Goal: Find specific page/section

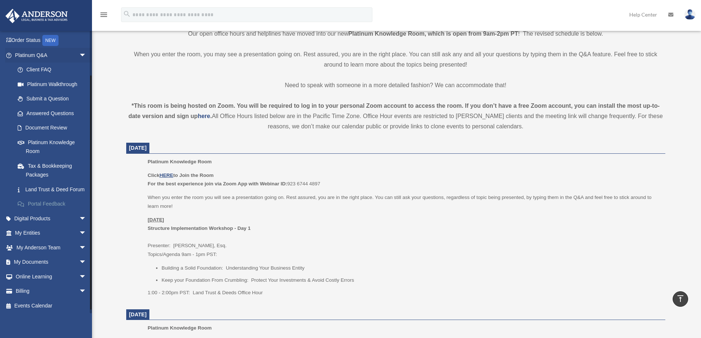
scroll to position [53, 0]
click at [79, 262] on span "arrow_drop_down" at bounding box center [86, 261] width 15 height 15
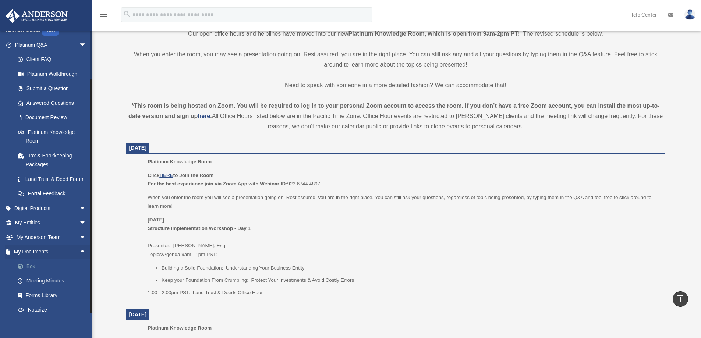
click at [32, 274] on link "Box" at bounding box center [53, 266] width 87 height 15
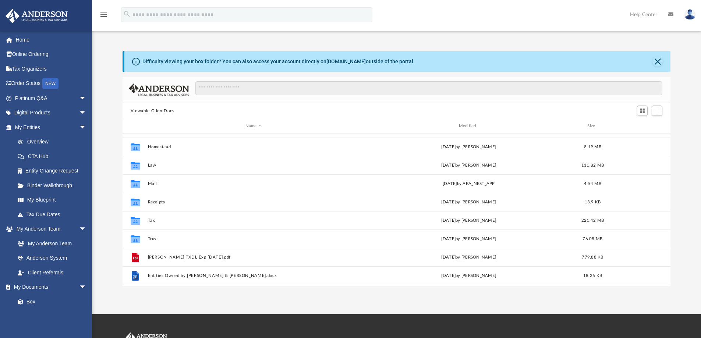
scroll to position [13, 0]
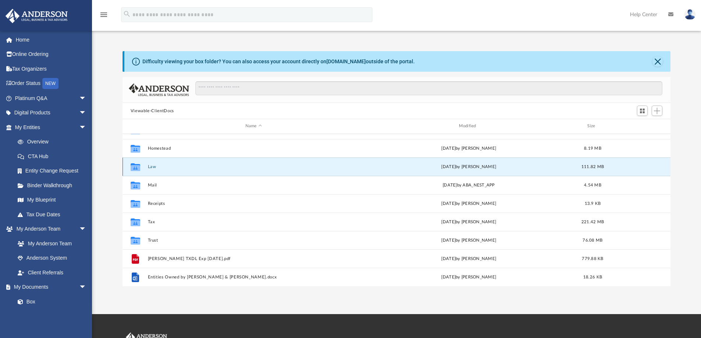
click at [152, 167] on button "Law" at bounding box center [254, 167] width 212 height 5
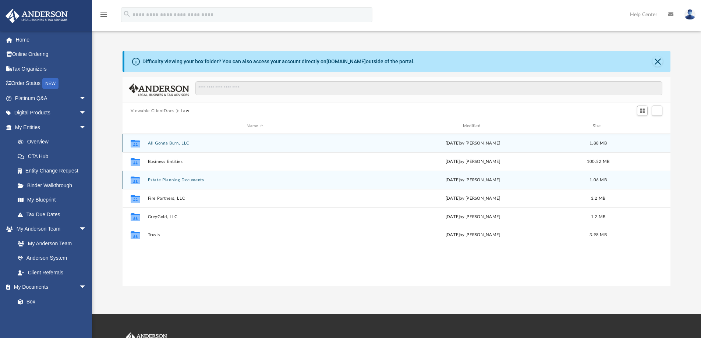
scroll to position [0, 0]
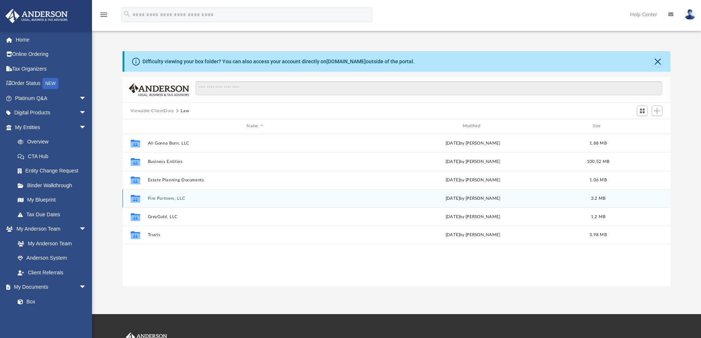
click at [153, 198] on button "Fire Partners, LLC" at bounding box center [255, 198] width 215 height 5
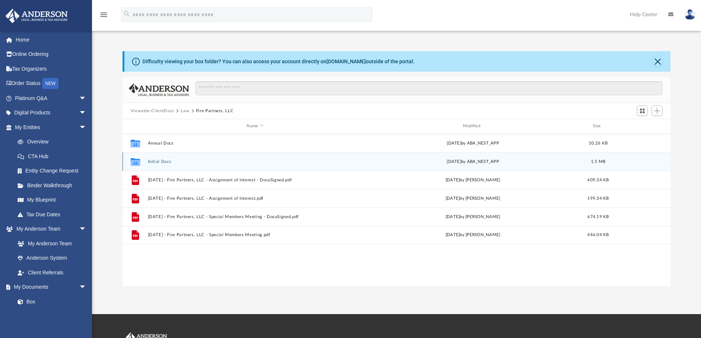
click at [139, 162] on icon "grid" at bounding box center [136, 163] width 10 height 6
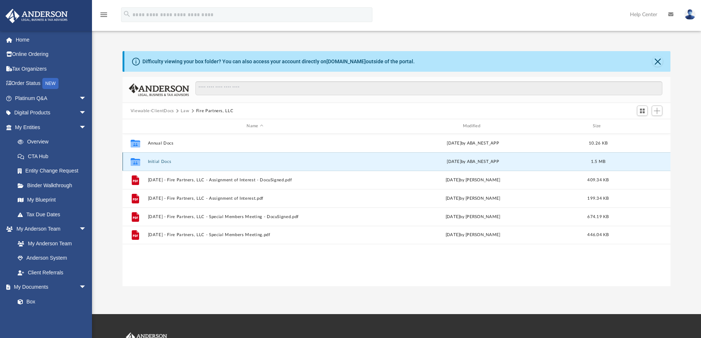
click at [139, 162] on icon "grid" at bounding box center [136, 163] width 10 height 6
click at [134, 162] on icon "grid" at bounding box center [136, 163] width 10 height 6
click at [167, 162] on button "Initial Docs" at bounding box center [255, 161] width 215 height 5
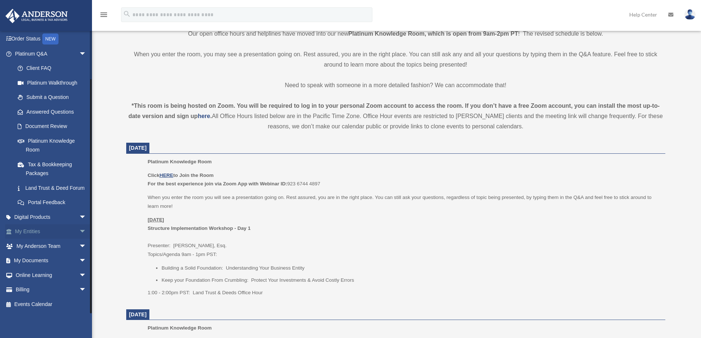
scroll to position [53, 0]
click at [79, 258] on span "arrow_drop_down" at bounding box center [86, 261] width 15 height 15
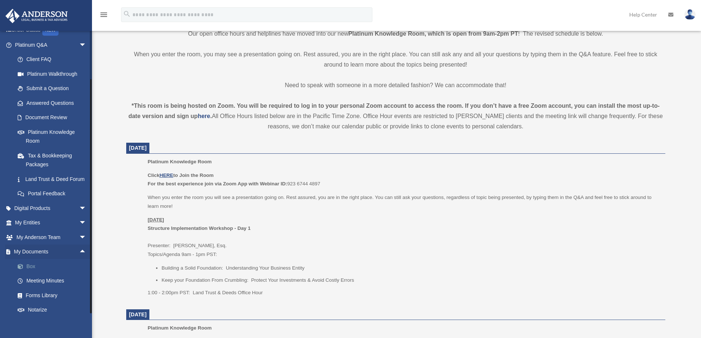
click at [39, 274] on link "Box" at bounding box center [53, 266] width 87 height 15
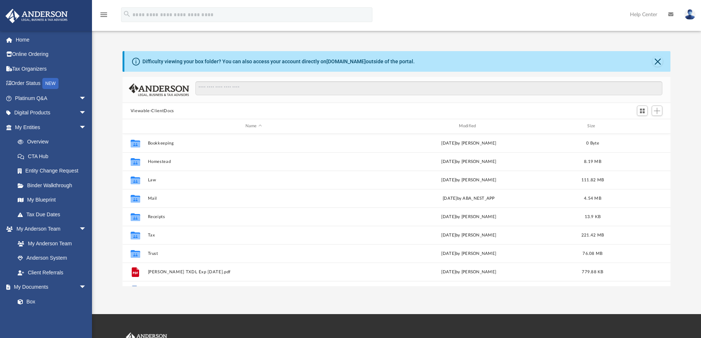
scroll to position [162, 543]
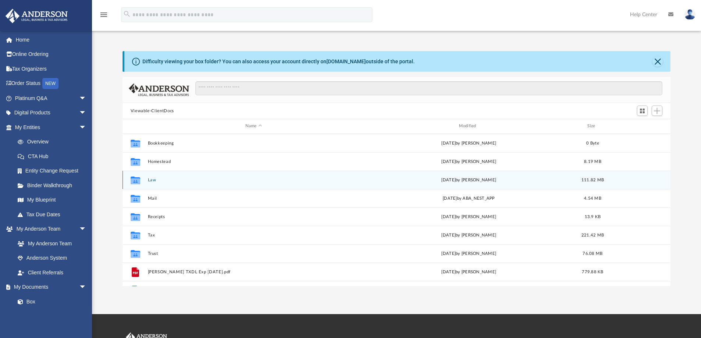
click at [153, 180] on button "Law" at bounding box center [254, 180] width 212 height 5
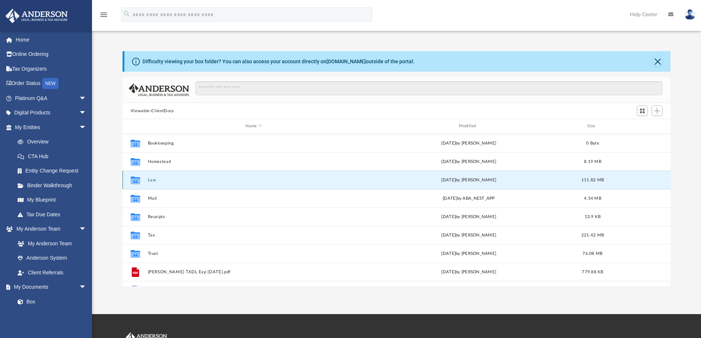
click at [153, 180] on button "Law" at bounding box center [254, 180] width 212 height 5
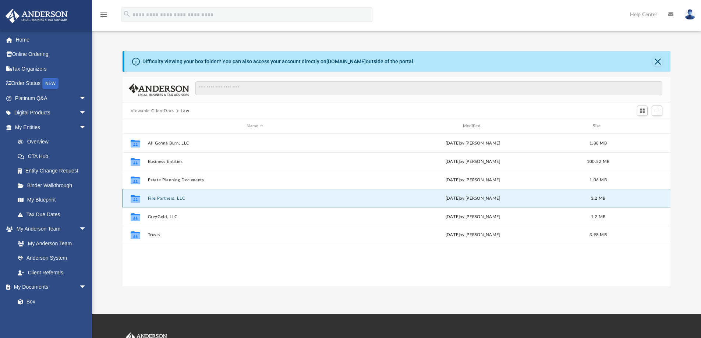
click at [158, 197] on button "Fire Partners, LLC" at bounding box center [255, 198] width 215 height 5
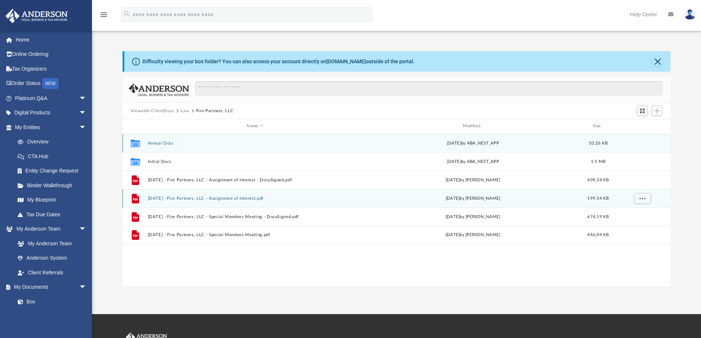
click at [138, 143] on icon "grid" at bounding box center [136, 144] width 10 height 6
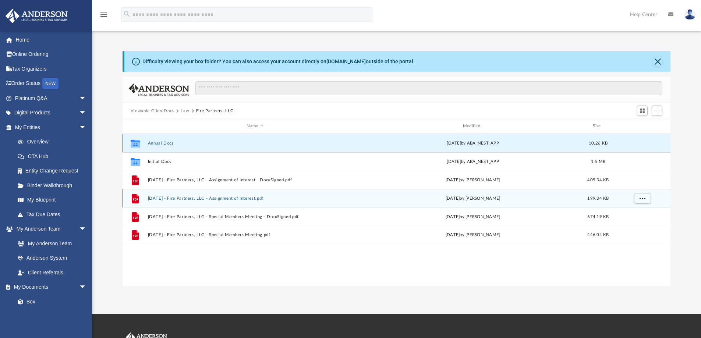
click at [138, 143] on icon "grid" at bounding box center [136, 144] width 10 height 6
click at [160, 141] on button "Annual Docs" at bounding box center [255, 143] width 215 height 5
